Goal: Information Seeking & Learning: Learn about a topic

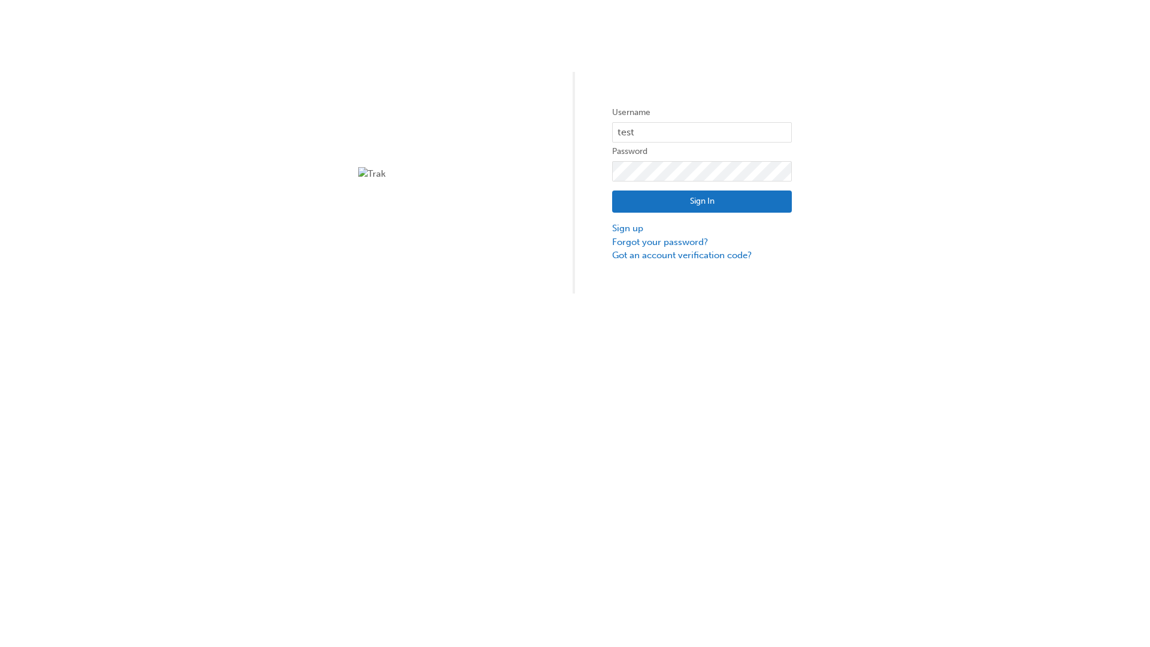
type input "test.e2e.user14"
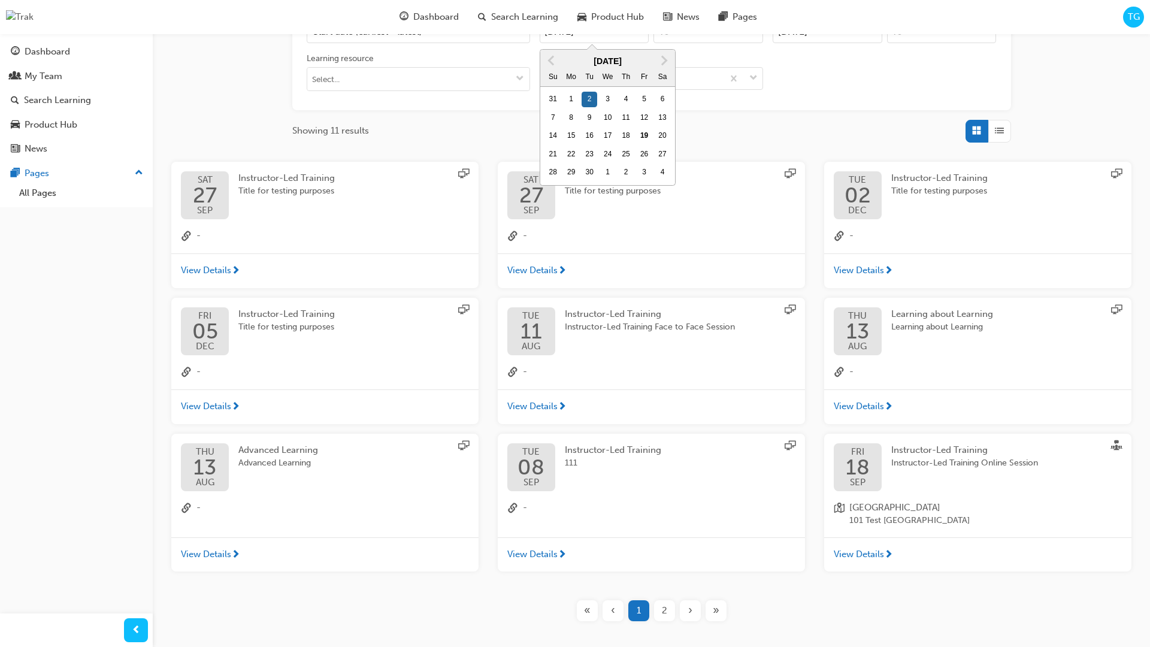
type input "[DATE]"
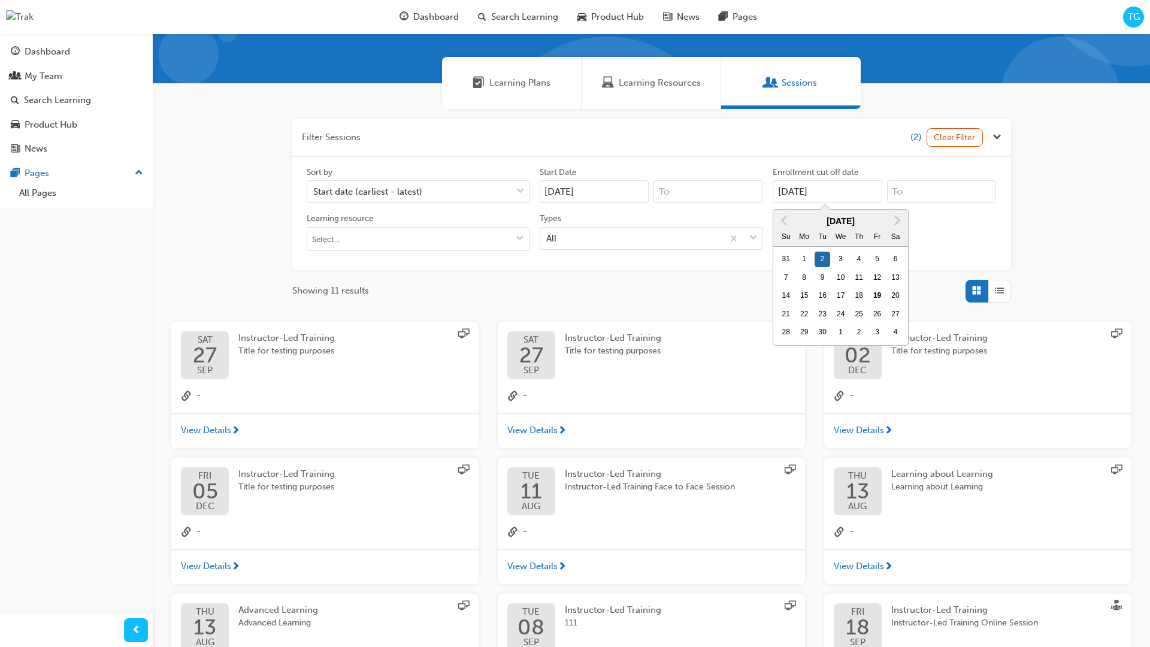
scroll to position [269, 0]
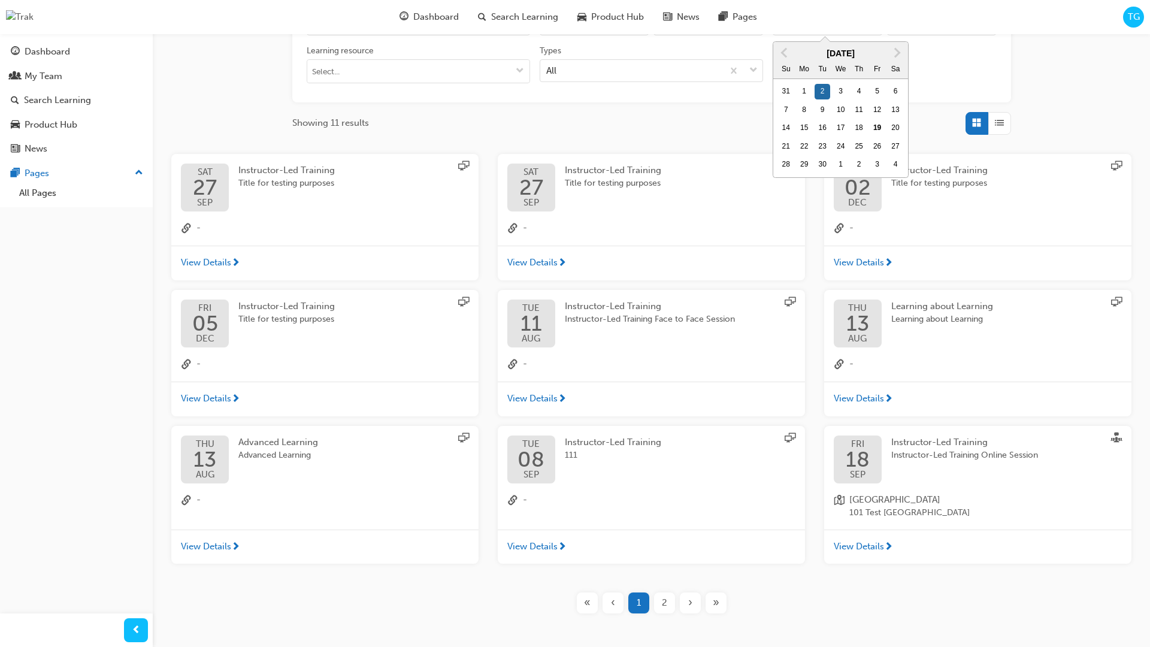
type input "[DATE]"
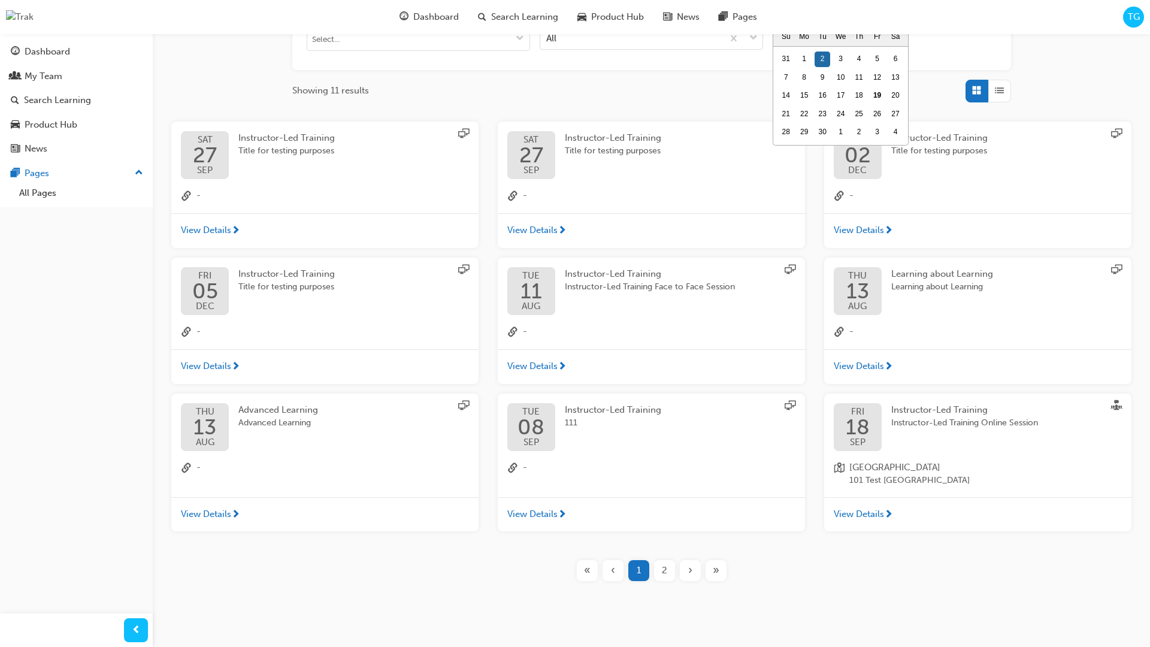
click at [548, 38] on input "Types All" at bounding box center [546, 37] width 1 height 10
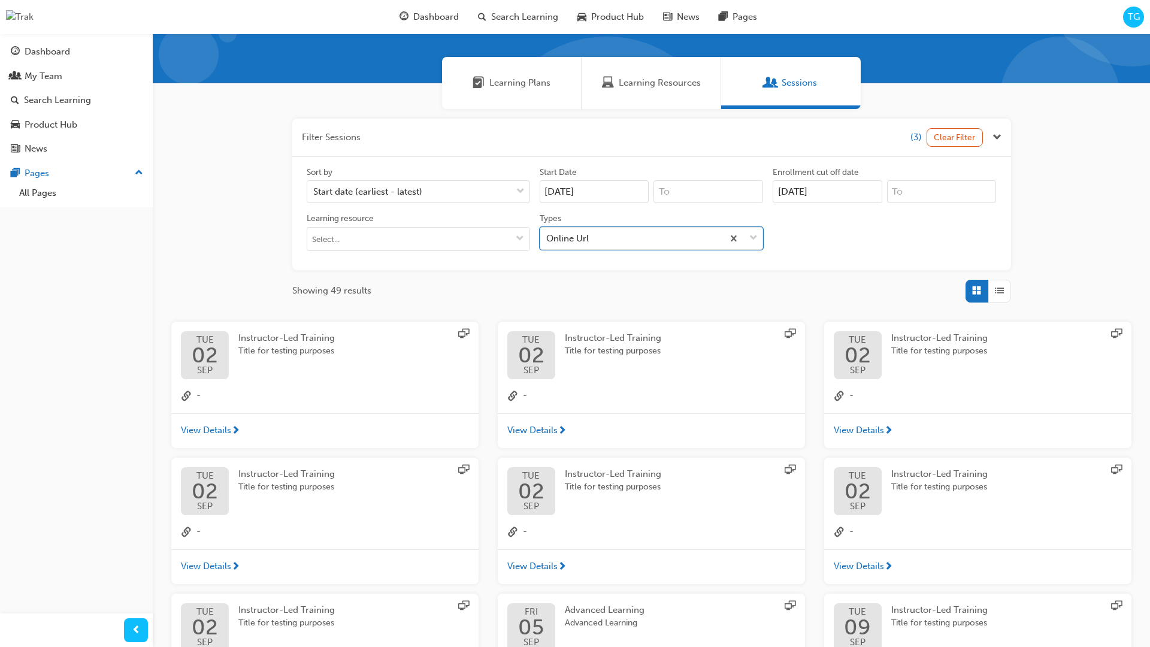
scroll to position [269, 0]
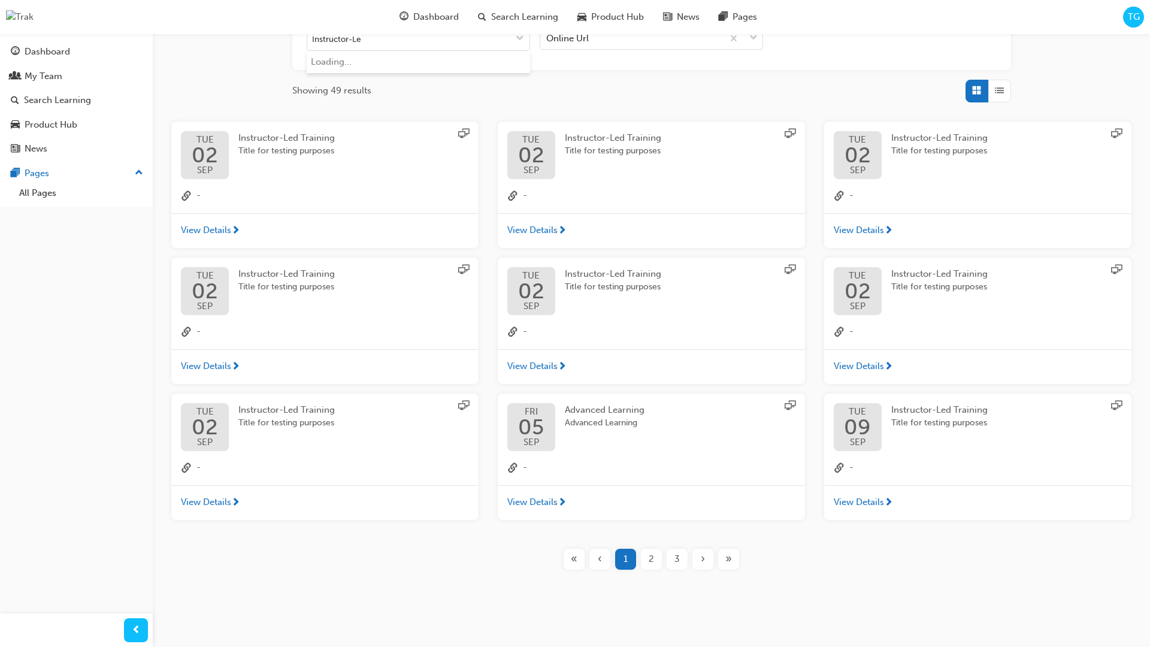
type input "Instructor-Led"
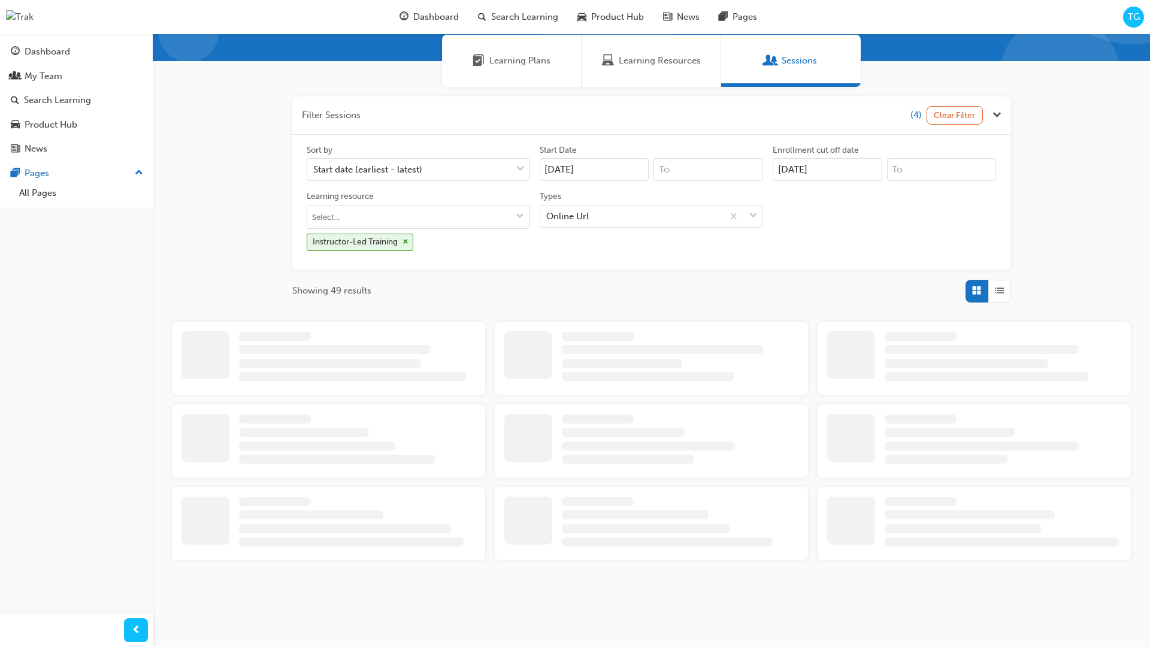
scroll to position [269, 0]
